Goal: Task Accomplishment & Management: Complete application form

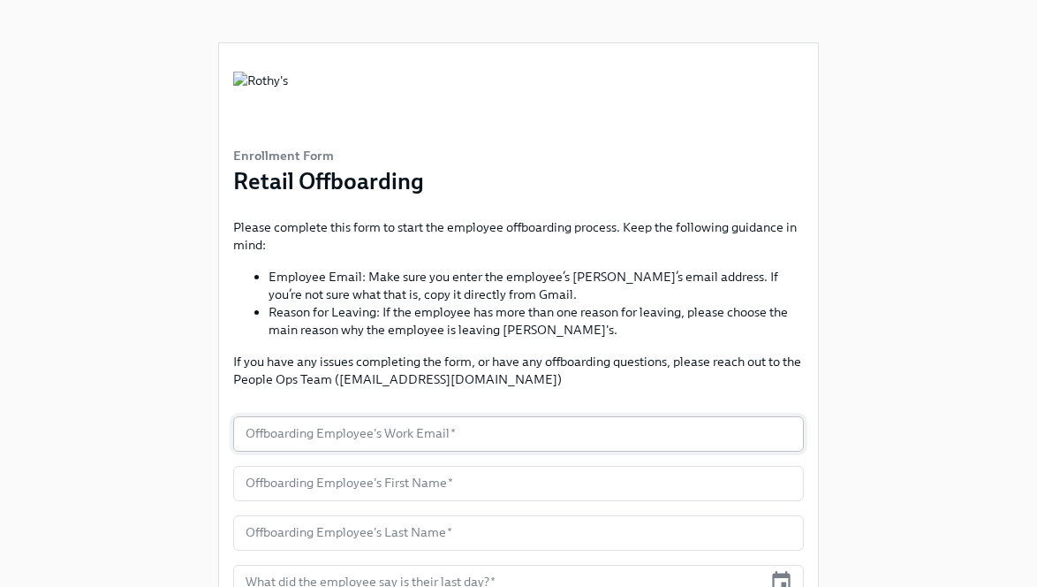
click at [300, 436] on input "text" at bounding box center [518, 433] width 571 height 35
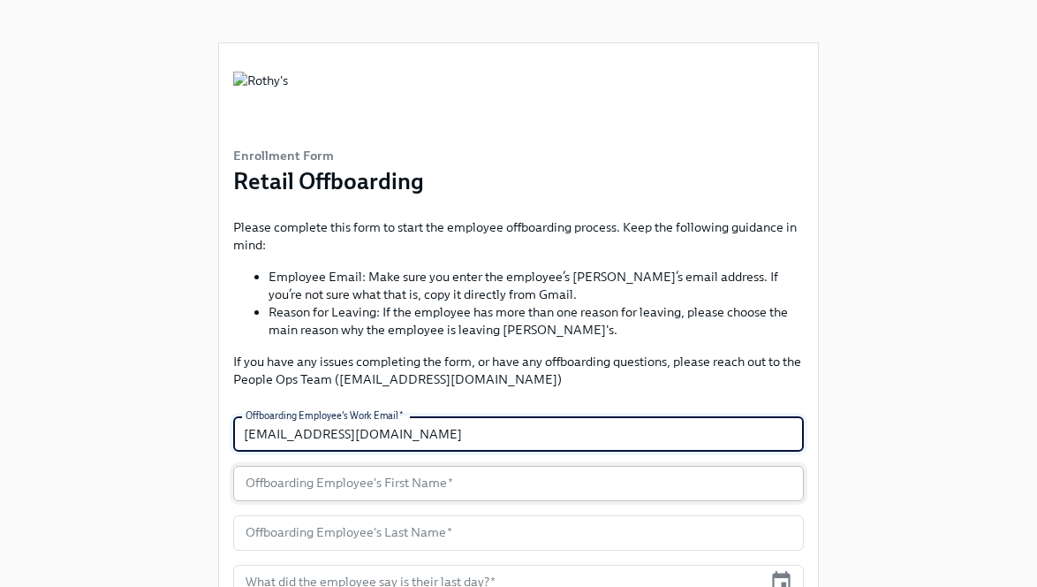
type input "[EMAIL_ADDRESS][DOMAIN_NAME]"
click at [280, 498] on input "text" at bounding box center [518, 483] width 571 height 35
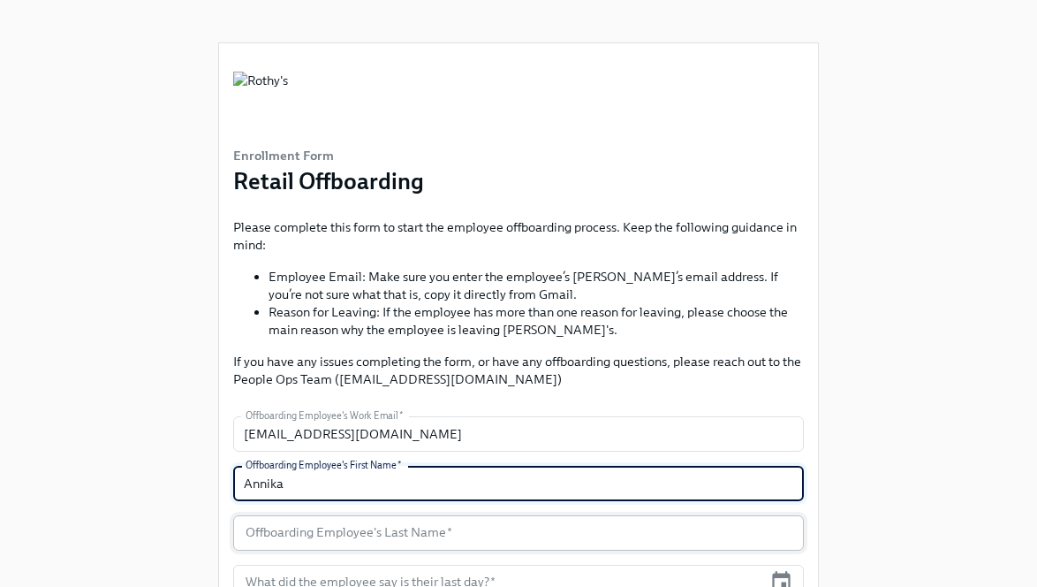
type input "Annika"
click at [291, 536] on input "text" at bounding box center [518, 532] width 571 height 35
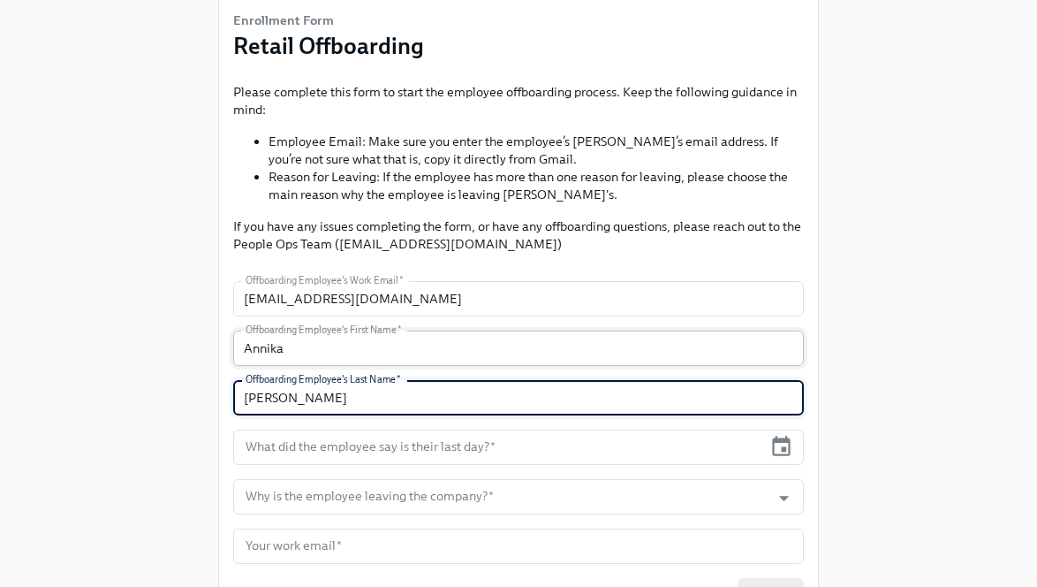
scroll to position [148, 0]
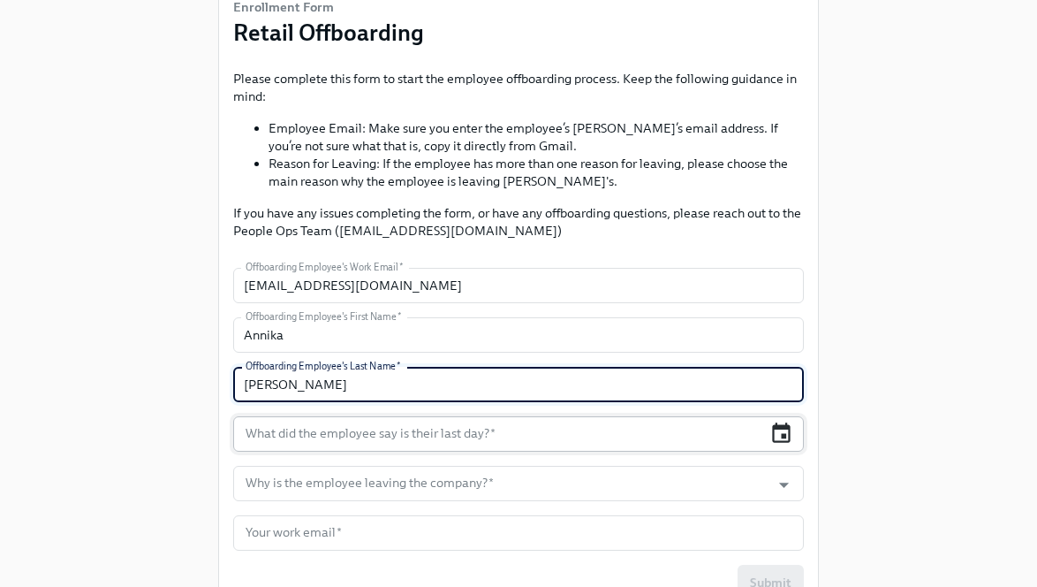
type input "Carlson"
click at [785, 440] on icon "button" at bounding box center [782, 433] width 24 height 24
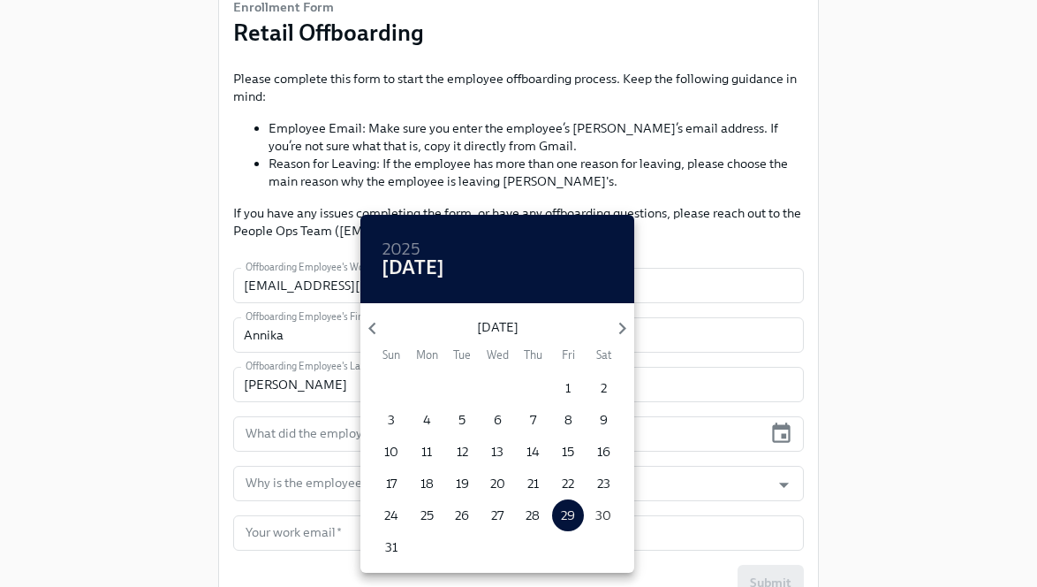
click at [606, 512] on p "30" at bounding box center [604, 515] width 16 height 18
type input "[DATE]"
click at [279, 492] on div at bounding box center [518, 293] width 1037 height 587
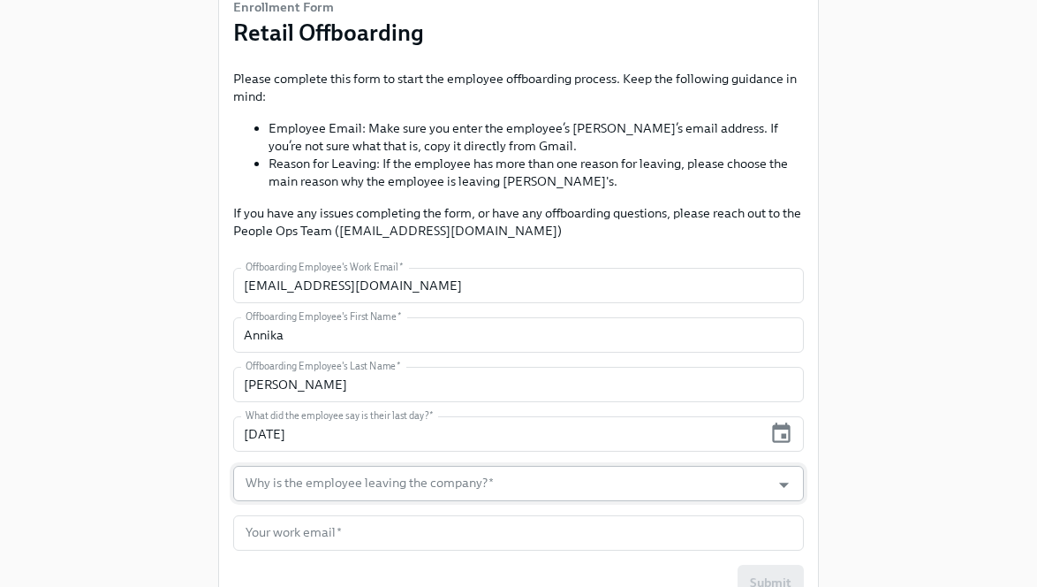
click at [281, 479] on input "Why is the employee leaving the company?   *" at bounding box center [502, 483] width 520 height 35
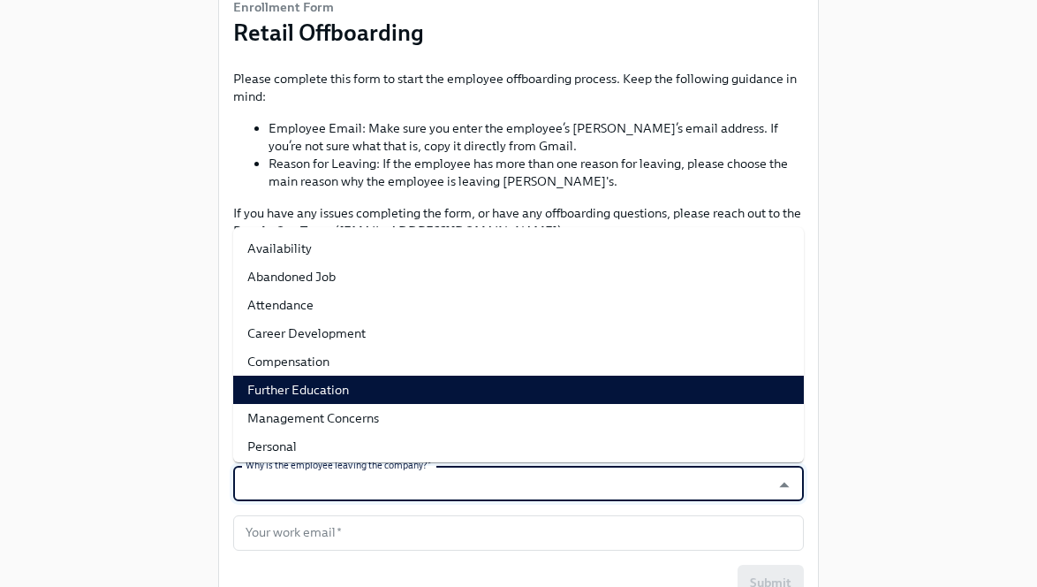
click at [296, 388] on li "Further Education" at bounding box center [518, 390] width 571 height 28
type input "Further Education"
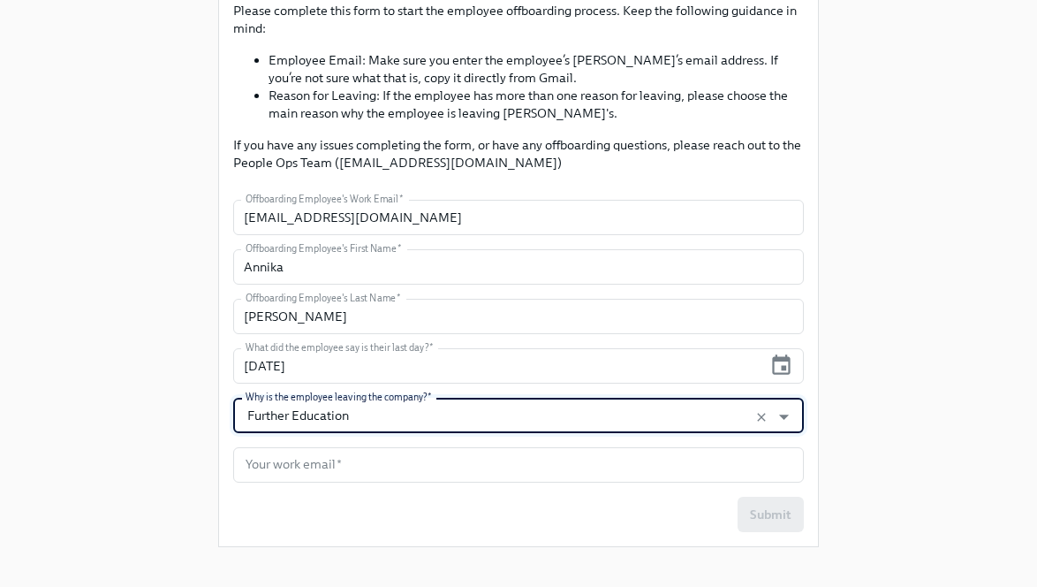
scroll to position [233, 0]
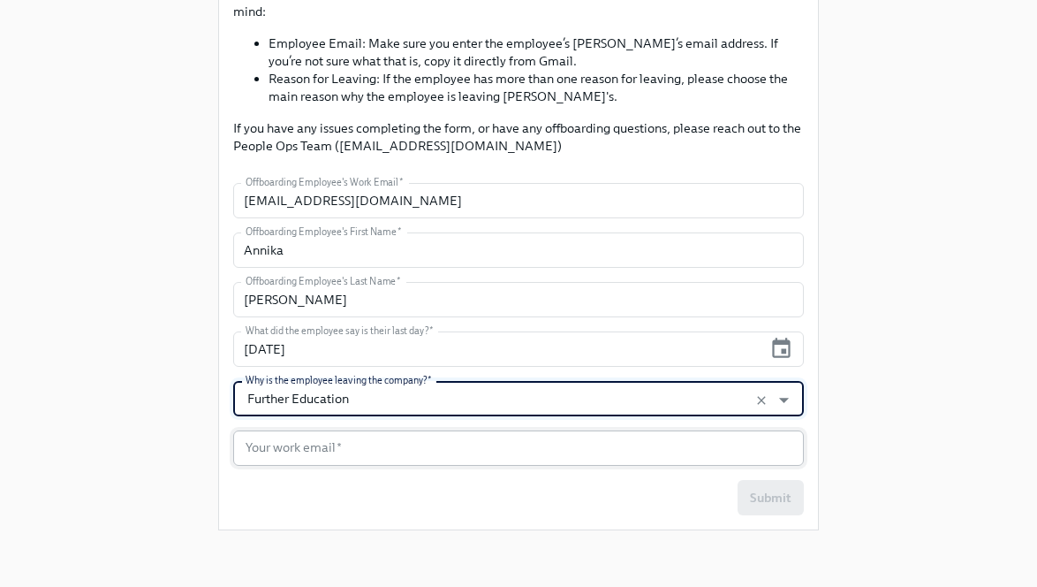
click at [287, 449] on input "text" at bounding box center [518, 447] width 571 height 35
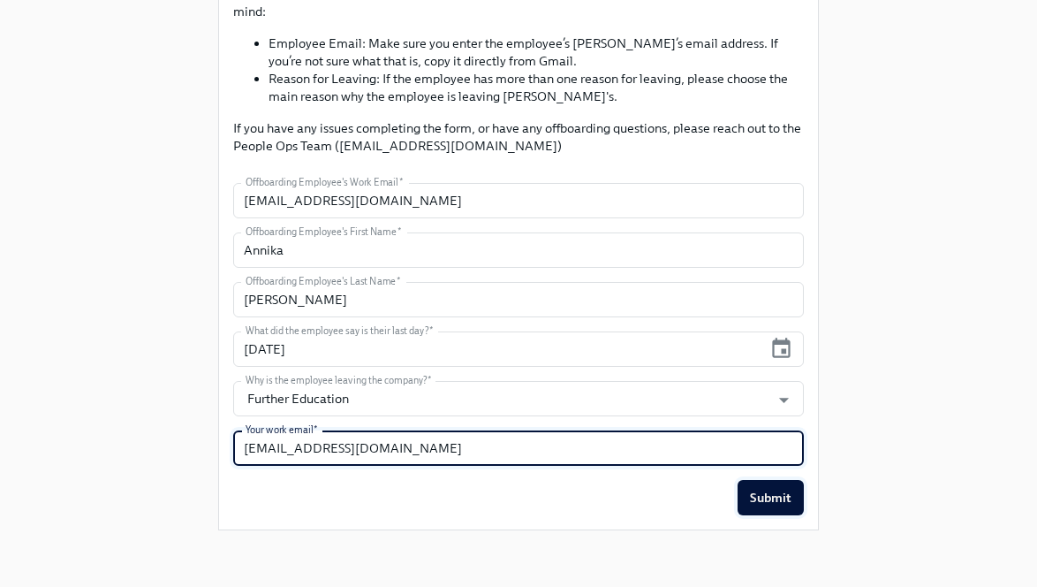
type input "aspencer@rothys.com"
click at [774, 492] on span "Submit" at bounding box center [771, 498] width 42 height 18
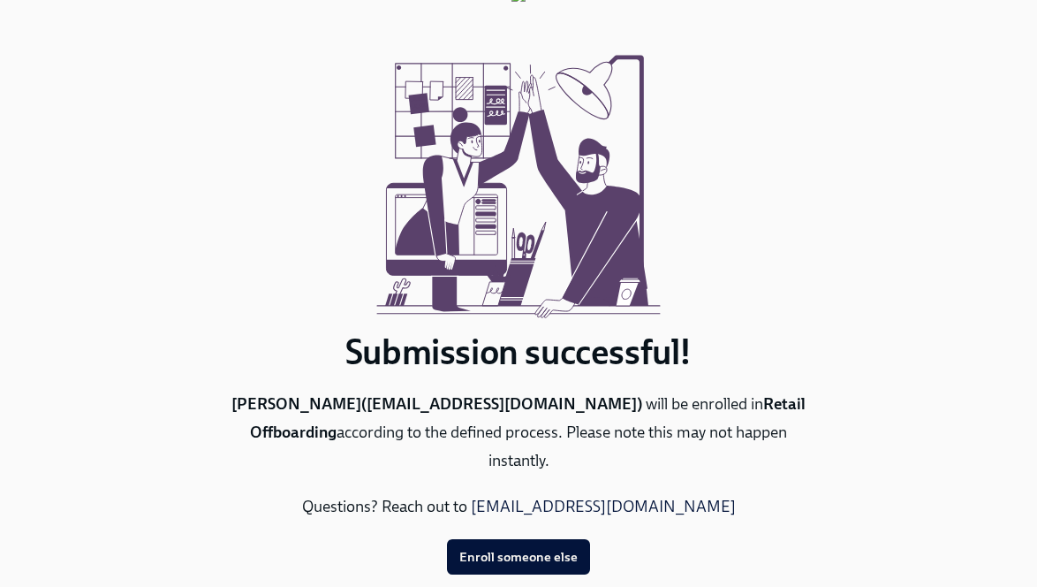
scroll to position [71, 0]
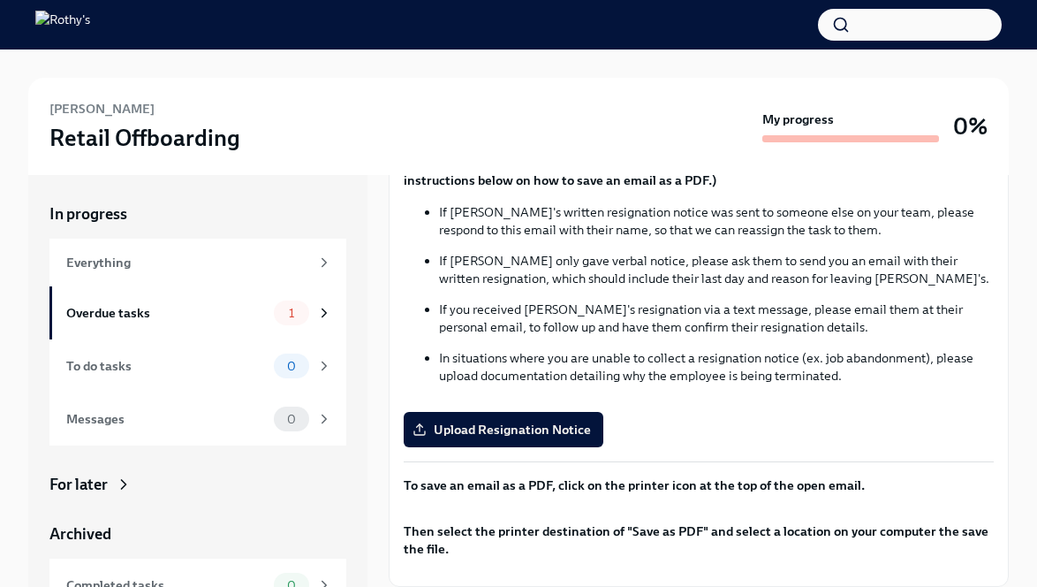
scroll to position [218, 0]
click at [503, 421] on span "Upload Resignation Notice" at bounding box center [503, 430] width 175 height 18
click at [0, 0] on input "Upload Resignation Notice" at bounding box center [0, 0] width 0 height 0
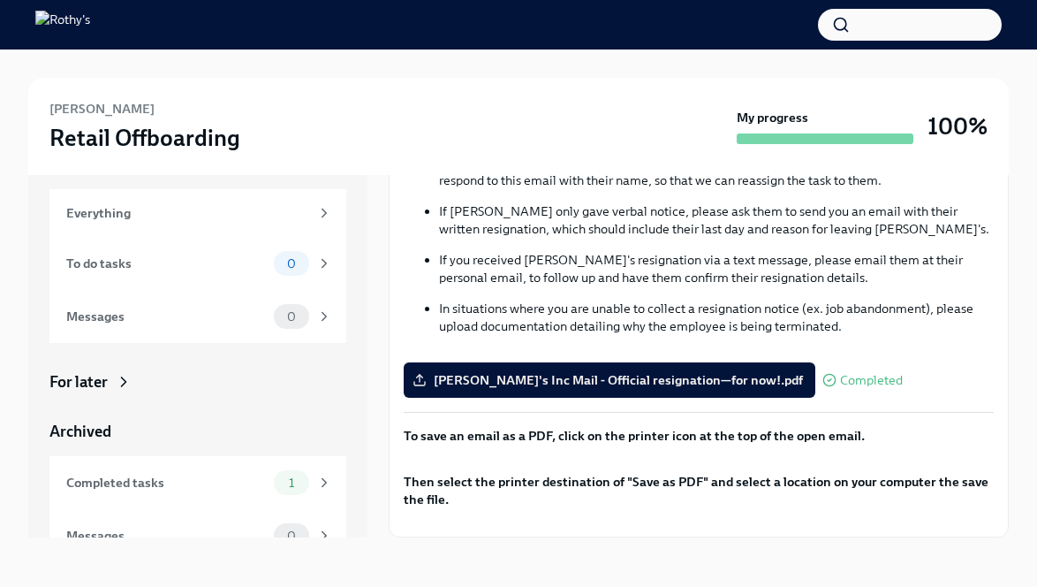
scroll to position [179, 0]
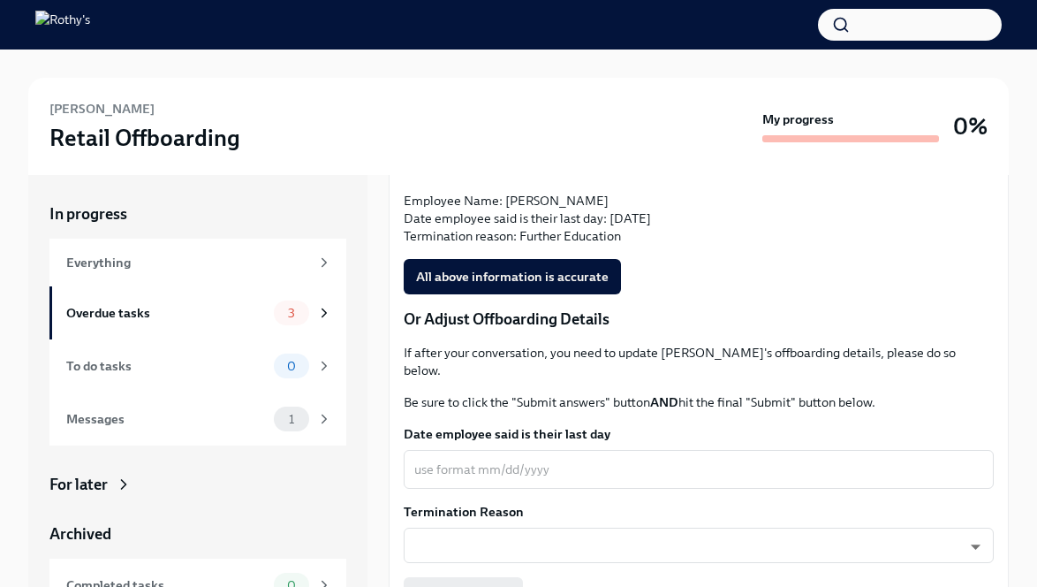
scroll to position [495, 0]
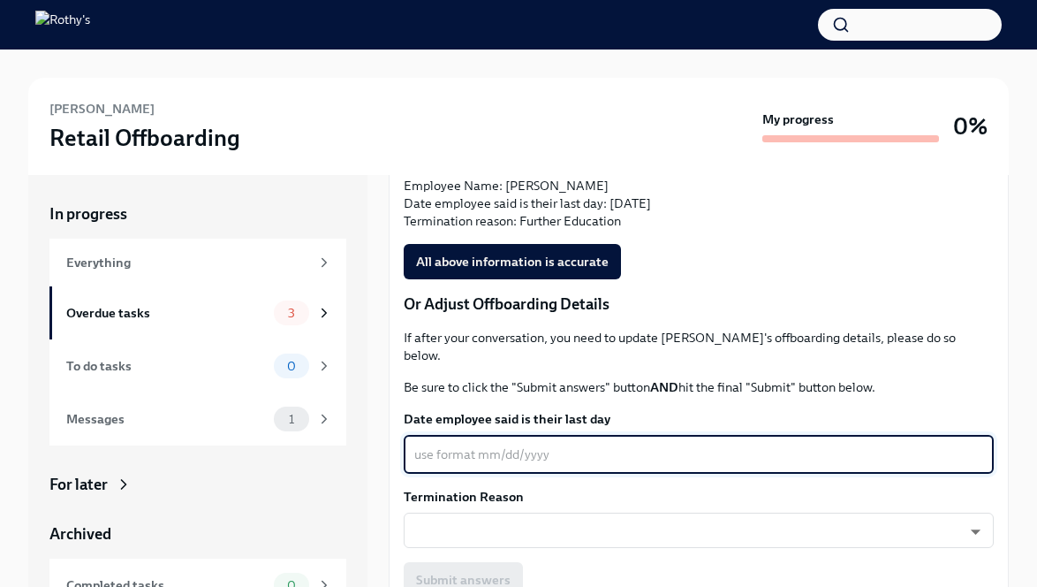
click at [436, 444] on textarea "Date employee said is their last day" at bounding box center [698, 454] width 569 height 21
type textarea "08/30/2025"
click at [459, 512] on body "Annika Carlson Retail Offboarding My progress 0% In progress Everything Overdue…" at bounding box center [518, 318] width 1037 height 636
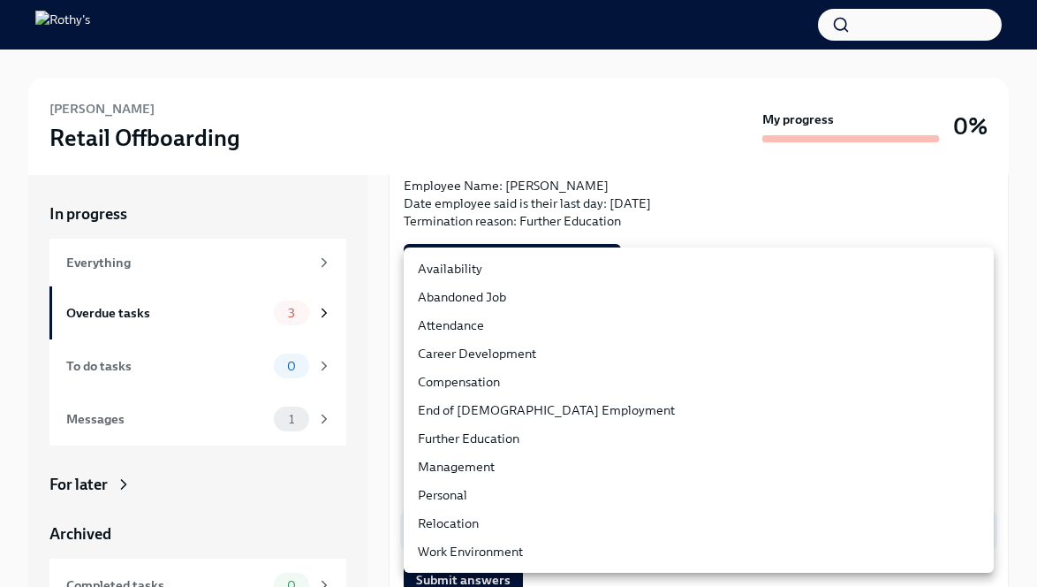
click at [504, 440] on li "Further Education" at bounding box center [699, 438] width 590 height 28
type input "dPPS_jVIw"
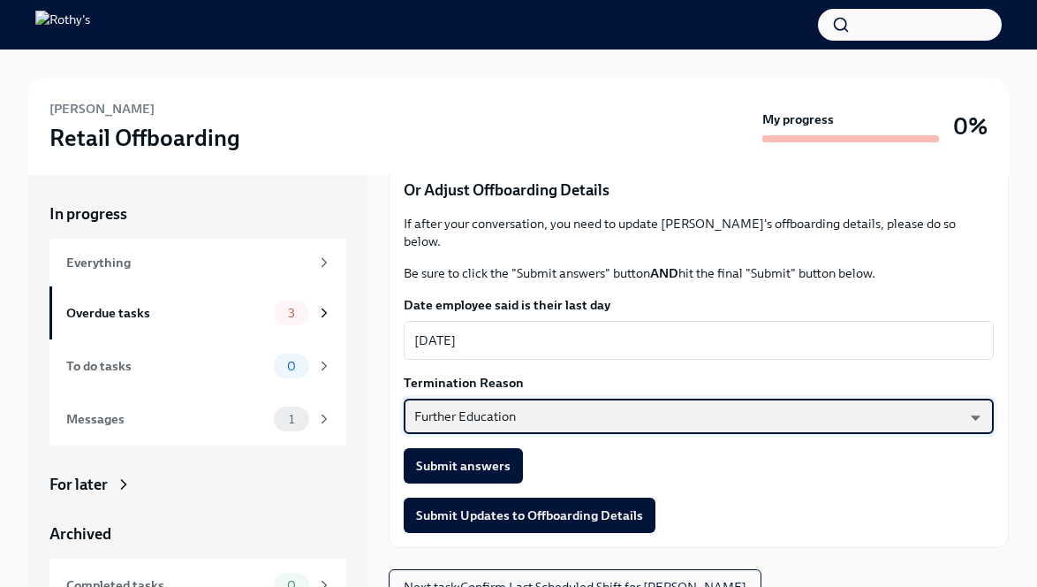
scroll to position [49, 0]
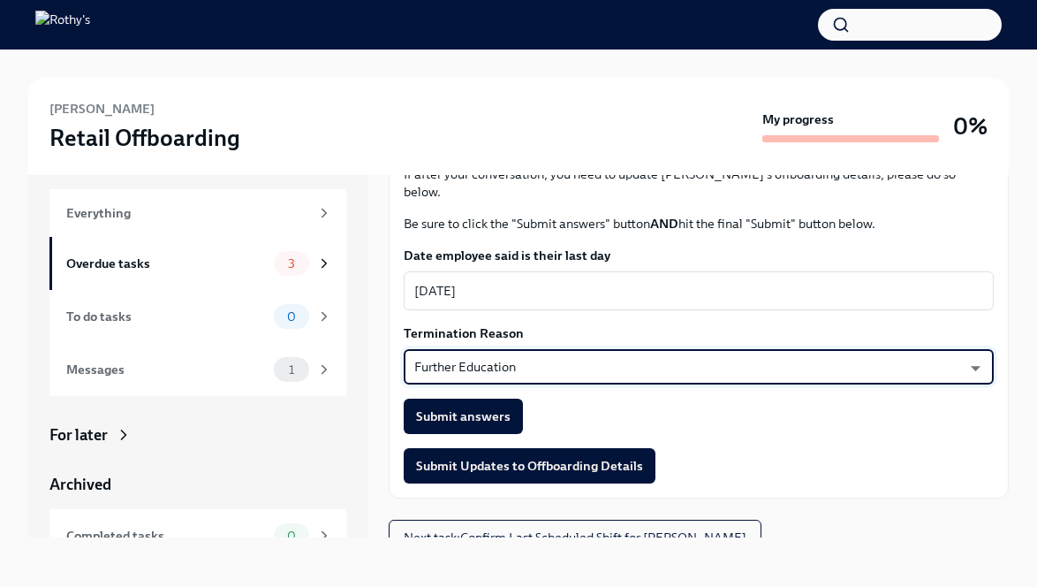
click at [492, 407] on span "Submit answers" at bounding box center [463, 416] width 95 height 18
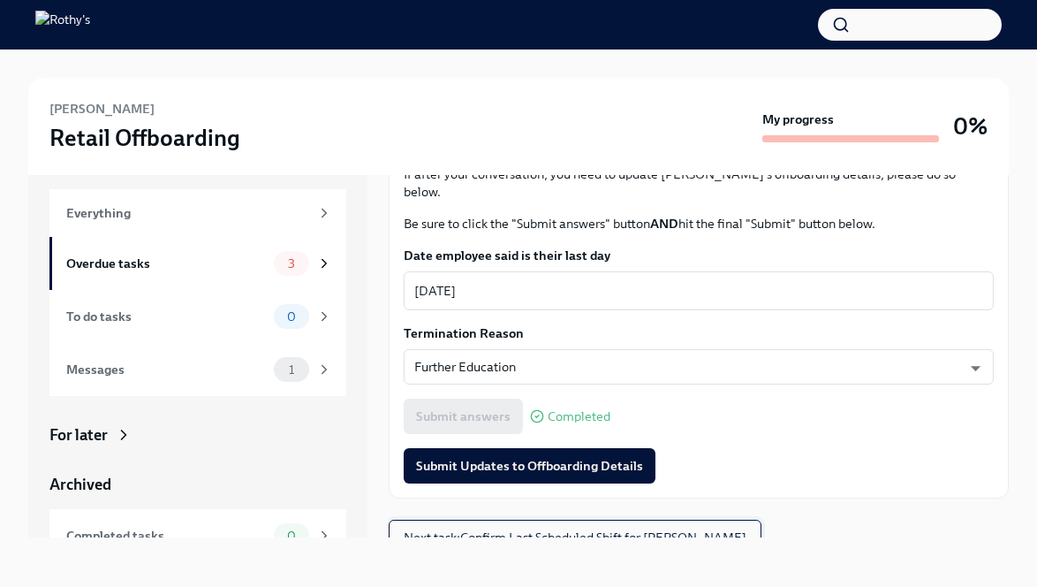
click at [536, 528] on span "Next task : Confirm Last Scheduled Shift for Annika Carlson" at bounding box center [575, 537] width 343 height 18
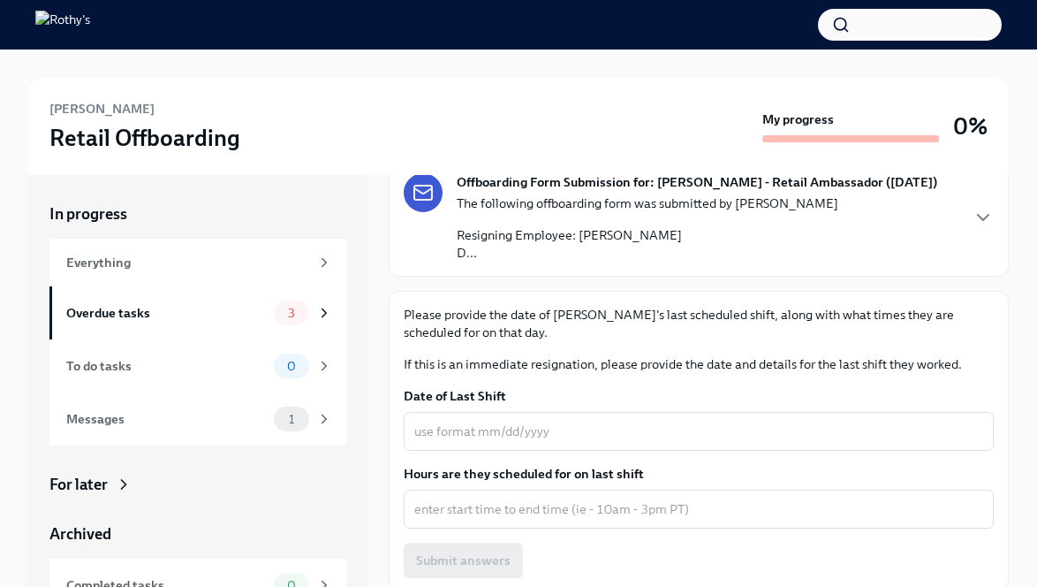
scroll to position [140, 0]
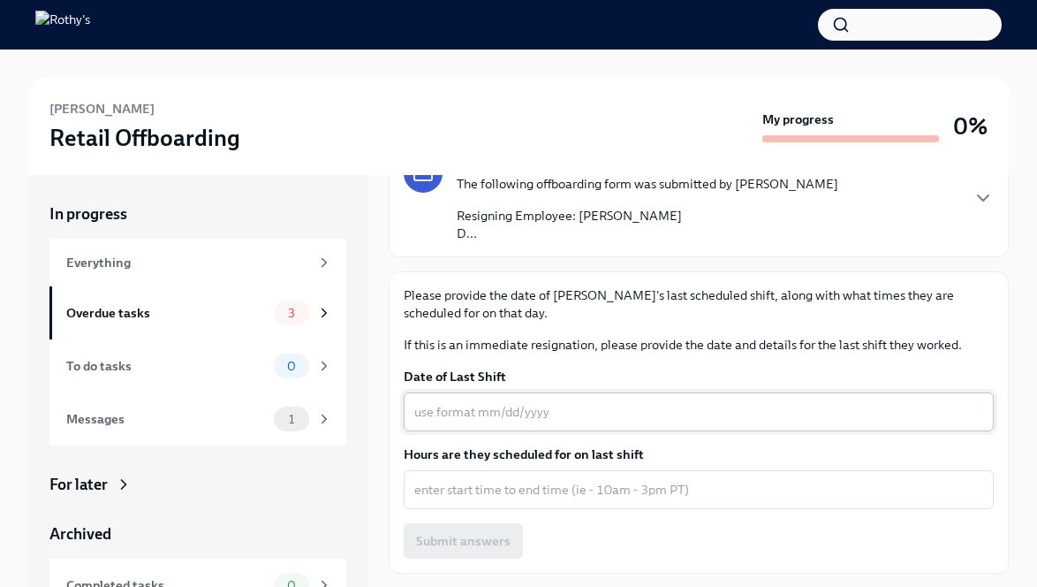
click at [472, 416] on textarea "Date of Last Shift" at bounding box center [698, 411] width 569 height 21
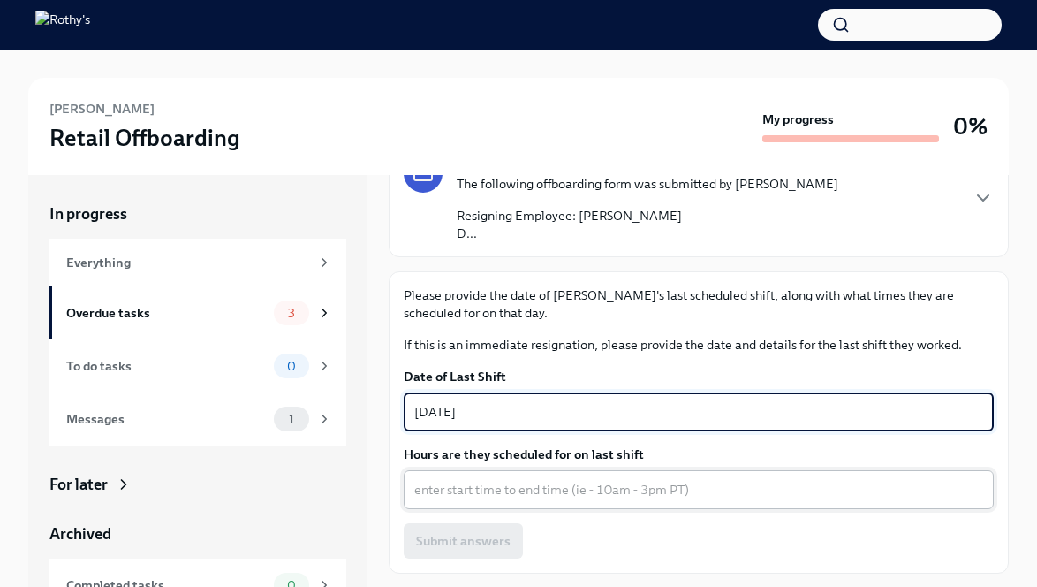
type textarea "08/30/2025"
click at [505, 497] on textarea "Hours are they scheduled for on last shift" at bounding box center [698, 489] width 569 height 21
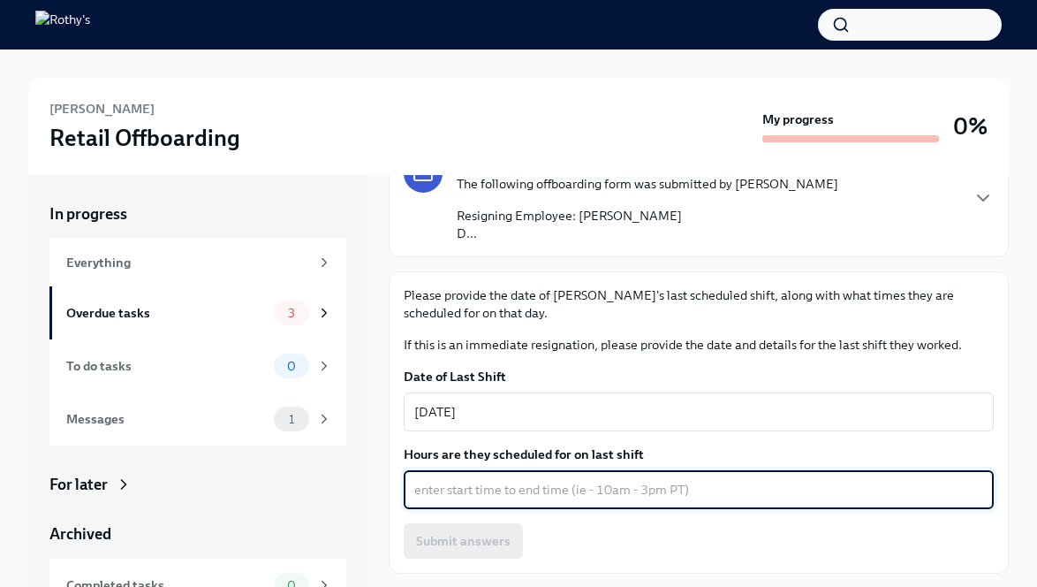
click at [430, 488] on textarea "Hours are they scheduled for on last shift" at bounding box center [698, 489] width 569 height 21
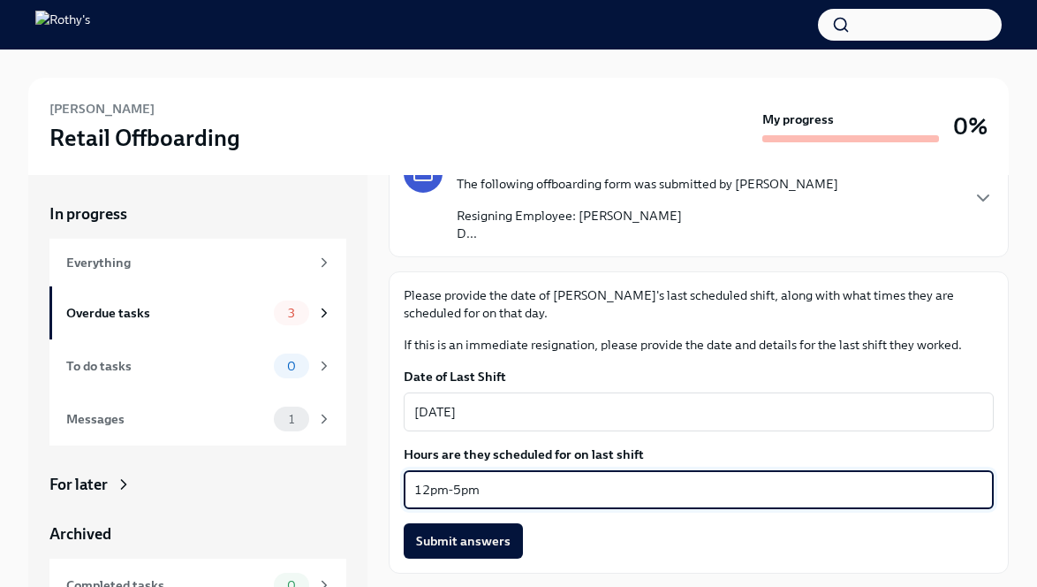
scroll to position [184, 0]
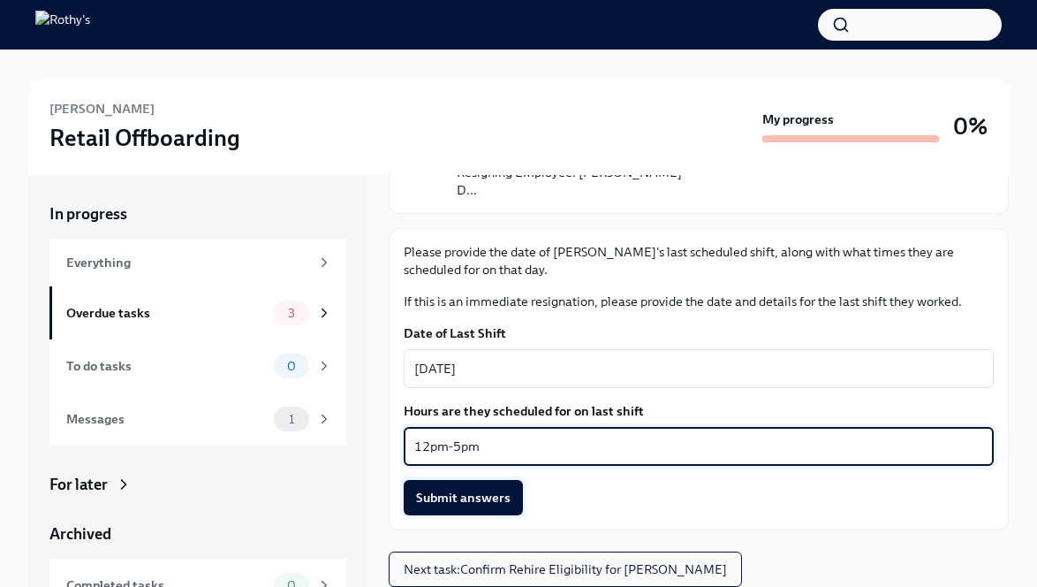
type textarea "12pm-5pm"
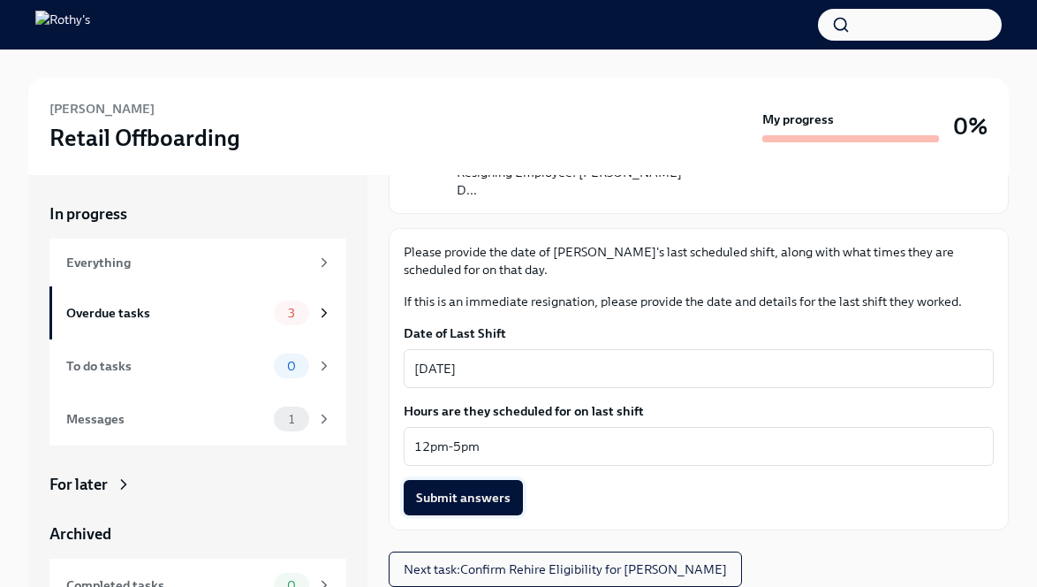
click at [470, 502] on span "Submit answers" at bounding box center [463, 498] width 95 height 18
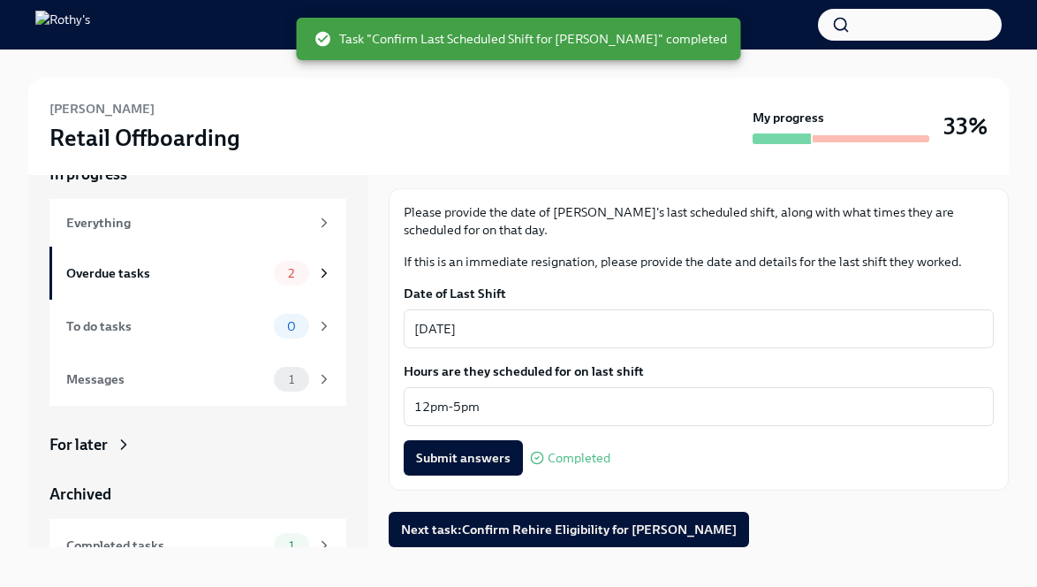
scroll to position [49, 0]
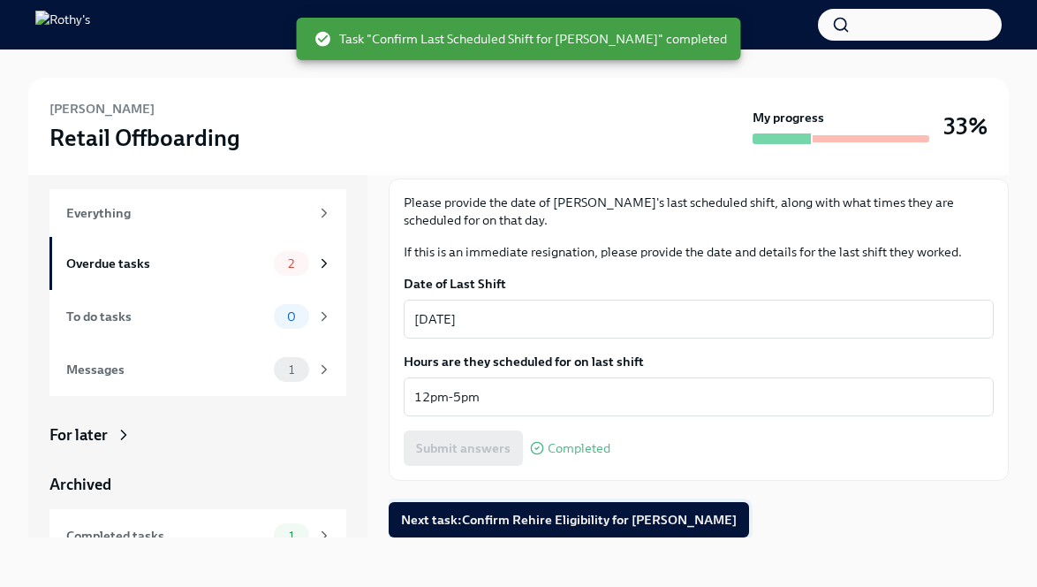
click at [511, 522] on span "Next task : Confirm Rehire Eligibility for Annika Carlson" at bounding box center [569, 520] width 336 height 18
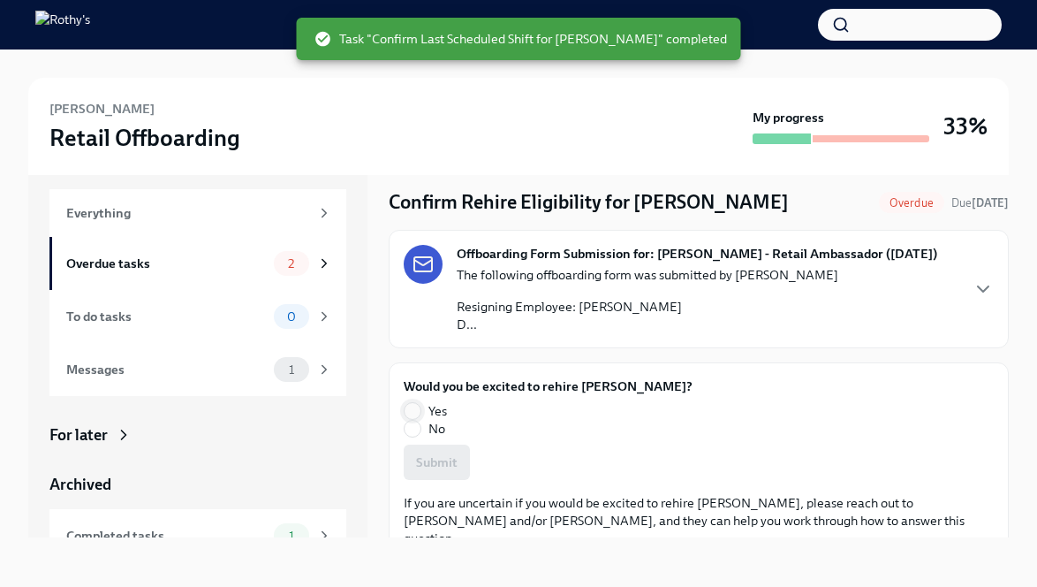
click at [414, 410] on input "Yes" at bounding box center [413, 411] width 16 height 16
radio input "true"
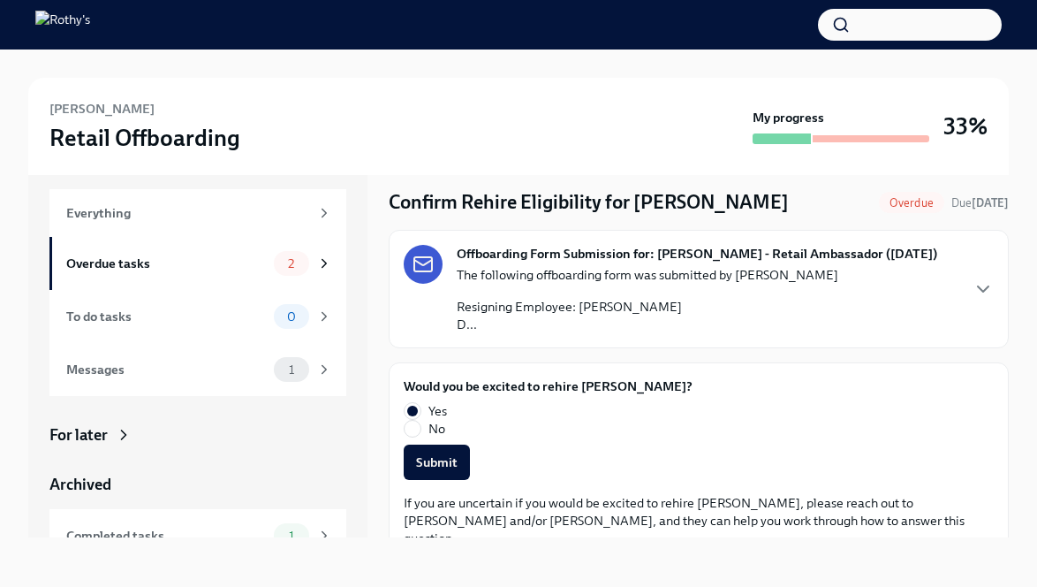
scroll to position [7, 0]
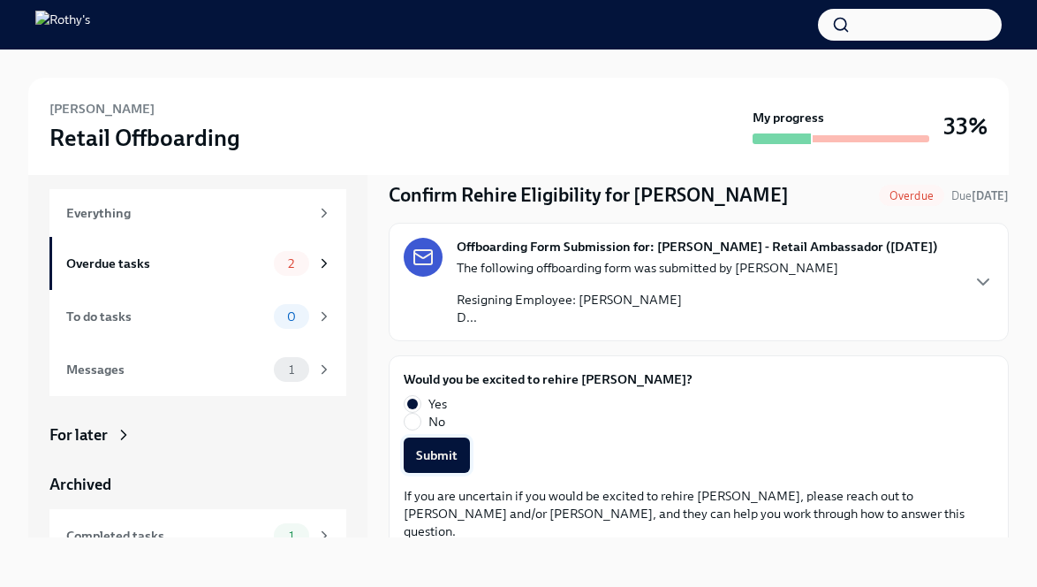
click at [440, 456] on span "Submit" at bounding box center [437, 455] width 42 height 18
click at [287, 272] on div "1" at bounding box center [291, 263] width 35 height 25
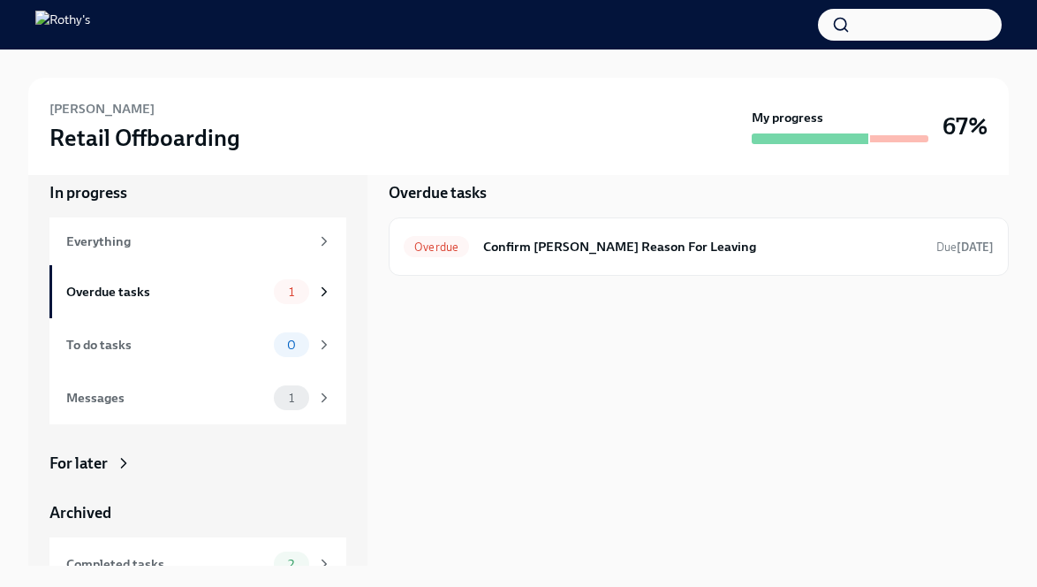
scroll to position [21, 0]
click at [649, 249] on h6 "Confirm Annika Carlson's Reason For Leaving" at bounding box center [702, 246] width 439 height 19
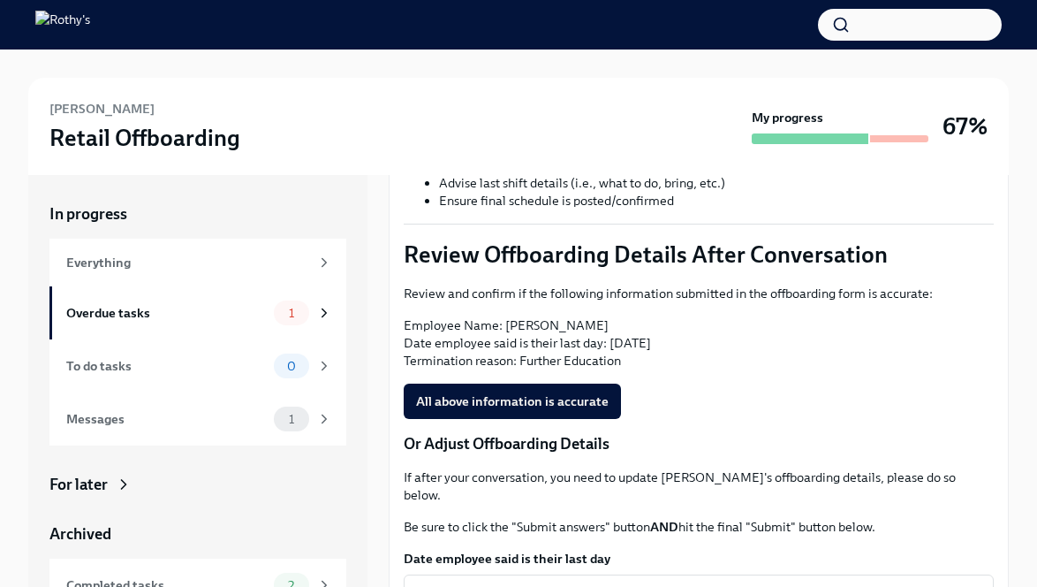
scroll to position [356, 0]
click at [584, 408] on span "All above information is accurate" at bounding box center [512, 400] width 193 height 18
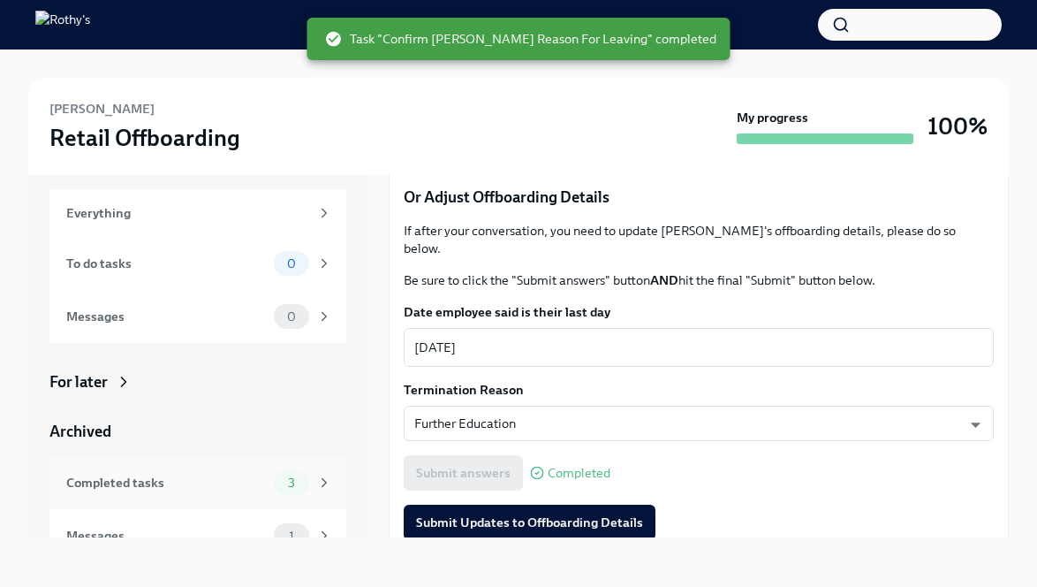
scroll to position [25, 0]
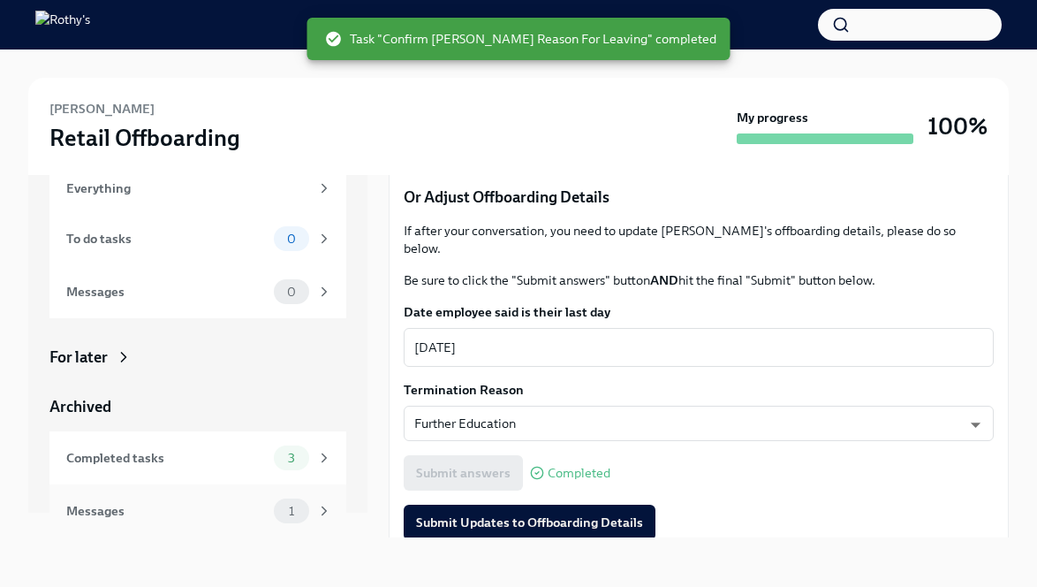
click at [151, 513] on div "Messages" at bounding box center [166, 510] width 201 height 19
